Goal: Information Seeking & Learning: Learn about a topic

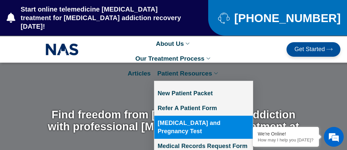
click at [214, 116] on link "[MEDICAL_DATA] and Pregnancy Test" at bounding box center [203, 127] width 98 height 23
click at [154, 116] on link "[MEDICAL_DATA] and Pregnancy Test" at bounding box center [203, 127] width 98 height 23
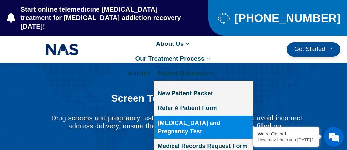
click at [202, 116] on link "[MEDICAL_DATA] and Pregnancy Test" at bounding box center [203, 127] width 98 height 23
